Goal: Task Accomplishment & Management: Manage account settings

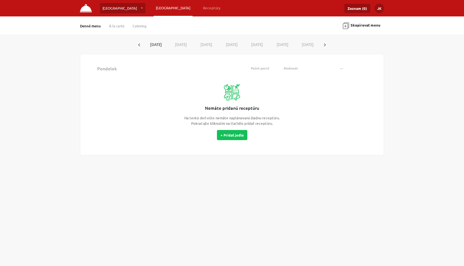
click at [133, 85] on div "Nemáte pridanú receptúru Na tento deň ešte nemáte naplánovanú žiadnu receptúru.…" at bounding box center [231, 112] width 287 height 73
click at [124, 98] on div "Nemáte pridanú receptúru Na tento deň ešte nemáte naplánovanú žiadnu receptúru.…" at bounding box center [231, 112] width 287 height 73
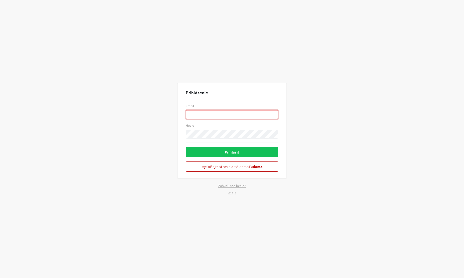
type input "[EMAIL_ADDRESS][DOMAIN_NAME]"
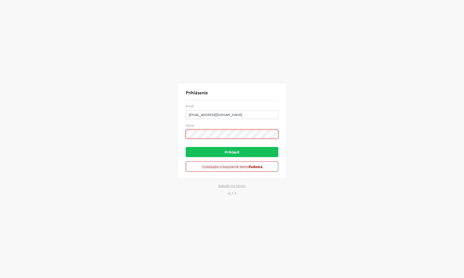
click at [232, 152] on button "Prihlásiť" at bounding box center [232, 152] width 93 height 10
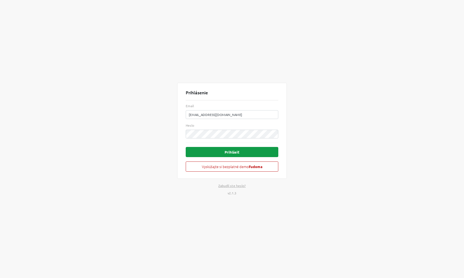
click at [248, 152] on button "Prihlásiť" at bounding box center [232, 152] width 93 height 10
click at [271, 153] on button "Prihlásiť" at bounding box center [232, 152] width 93 height 10
click at [217, 151] on button "Prihlásiť" at bounding box center [232, 152] width 93 height 10
click at [232, 152] on button "Prihlásiť" at bounding box center [232, 152] width 93 height 10
click at [211, 151] on button "Prihlásiť" at bounding box center [232, 152] width 93 height 10
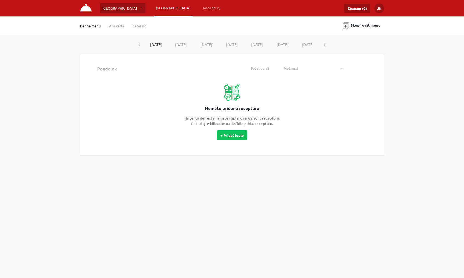
click at [419, 137] on div "Denné menu À la carte Catering Skopírovať menu 15.9.2025 16.9.2025 17.9.2025 18…" at bounding box center [232, 85] width 464 height 139
